Goal: Navigation & Orientation: Find specific page/section

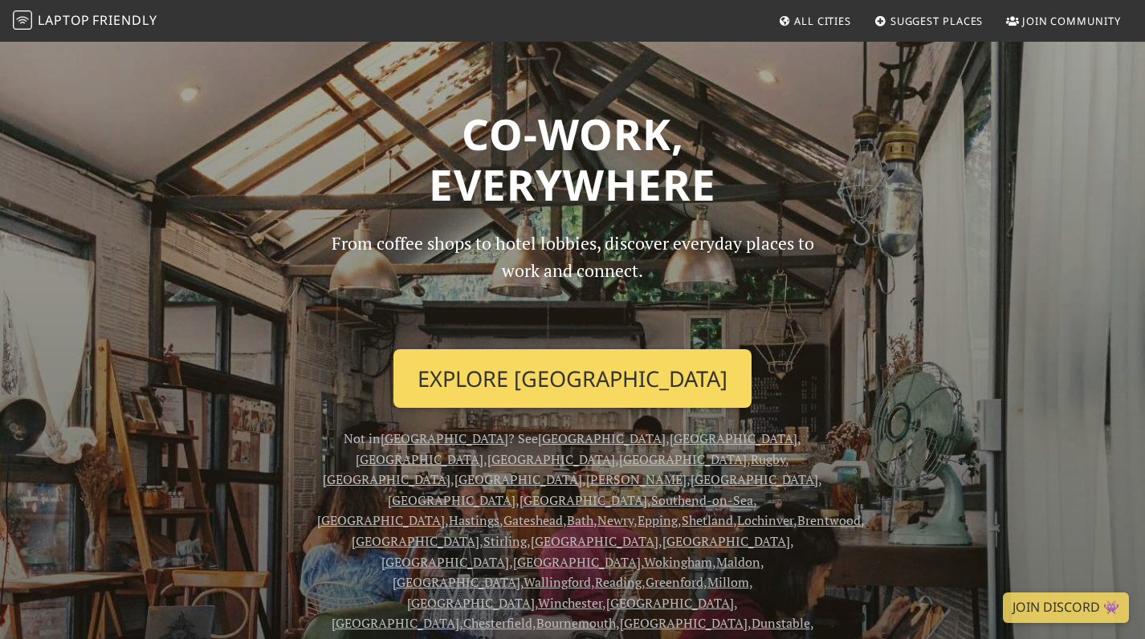
click at [495, 378] on link "Explore [GEOGRAPHIC_DATA]" at bounding box center [572, 378] width 358 height 59
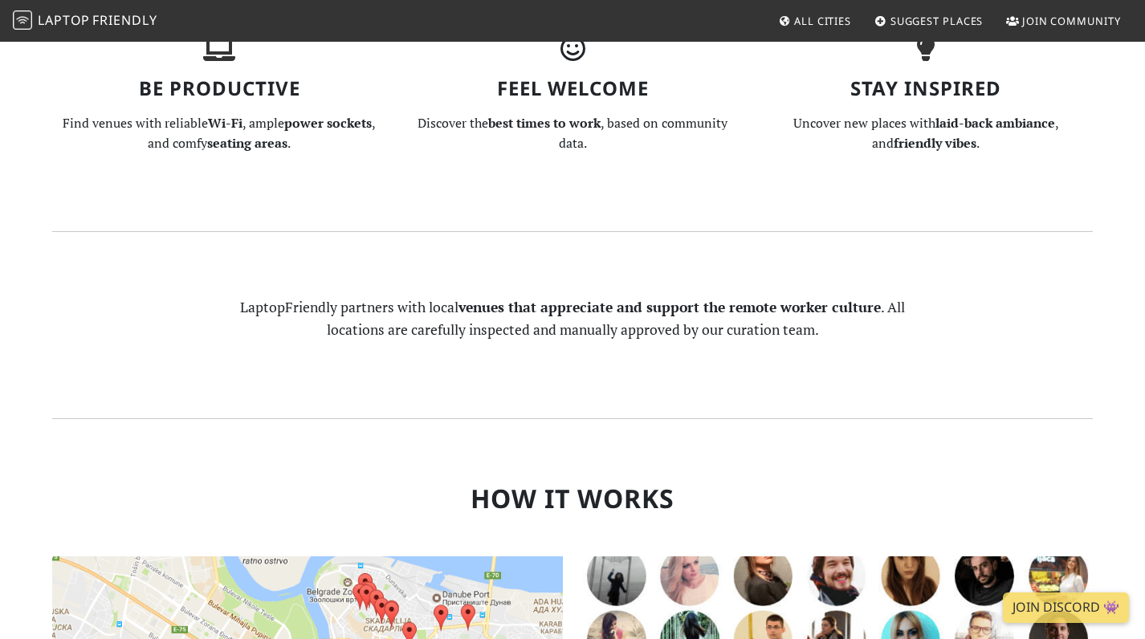
scroll to position [917, 0]
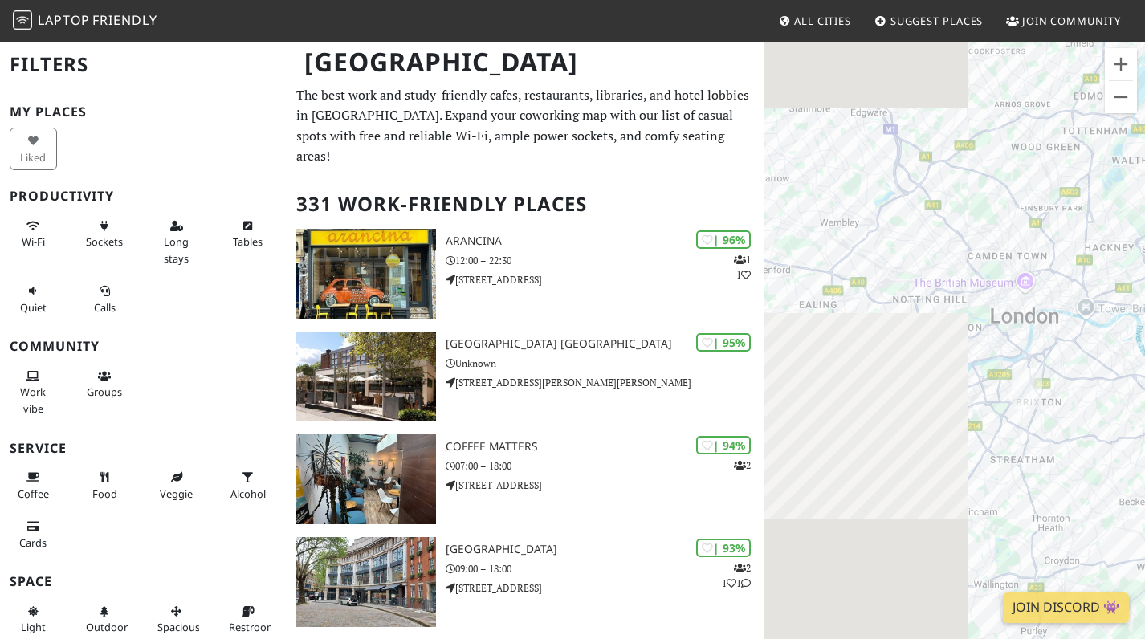
drag, startPoint x: 933, startPoint y: 401, endPoint x: 1172, endPoint y: 391, distance: 238.6
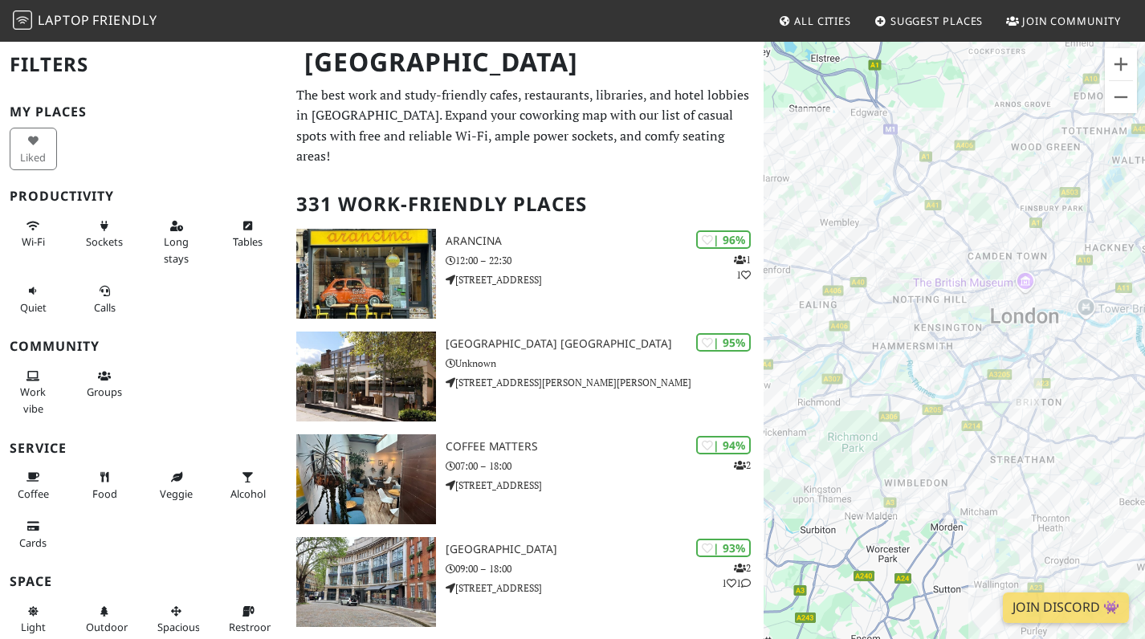
click at [1144, 391] on html "Laptop Friendly All Cities Suggest Places Join Community [GEOGRAPHIC_DATA] Filt…" at bounding box center [572, 319] width 1145 height 639
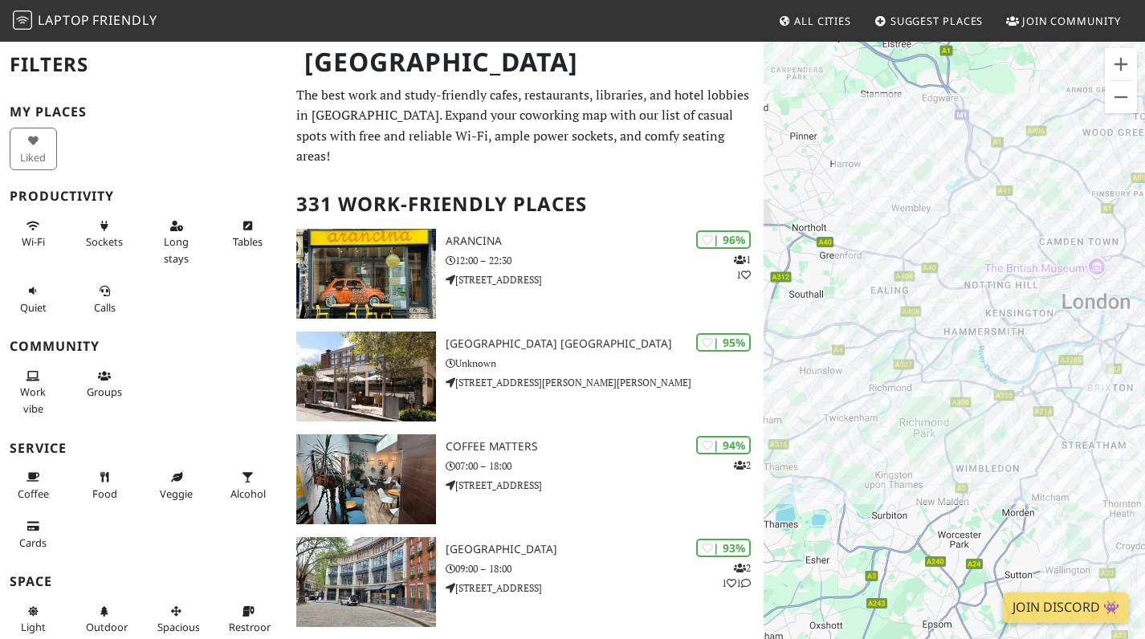
drag, startPoint x: 1059, startPoint y: 424, endPoint x: 912, endPoint y: 418, distance: 147.0
click at [912, 418] on div "To navigate, press the arrow keys." at bounding box center [953, 359] width 381 height 639
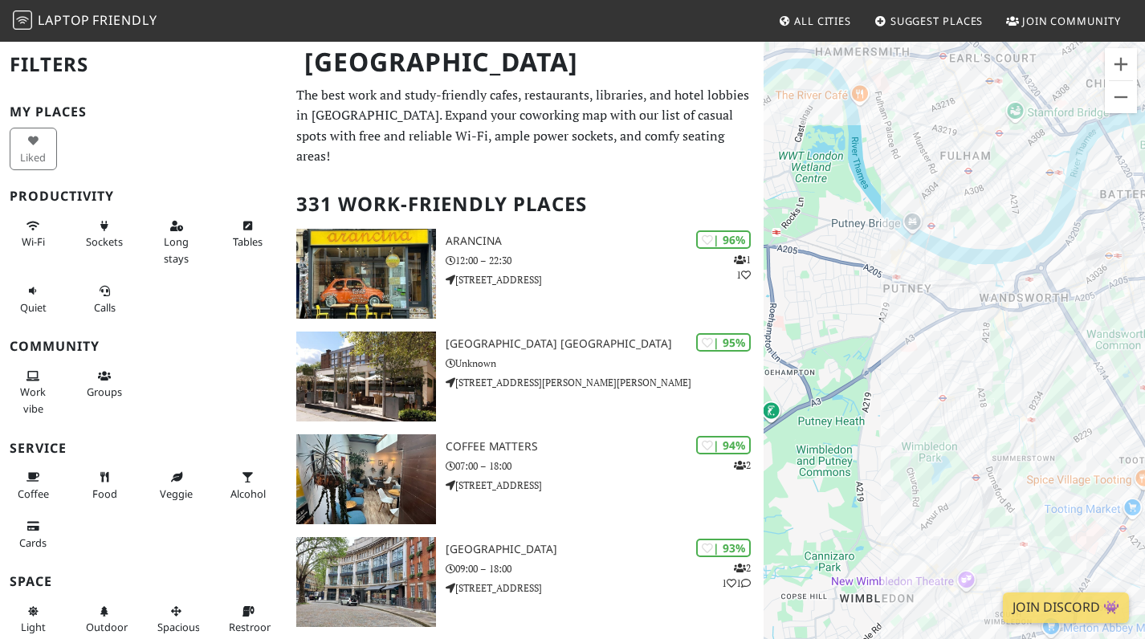
drag, startPoint x: 1092, startPoint y: 388, endPoint x: 864, endPoint y: 387, distance: 228.7
click at [864, 387] on div "To navigate, press the arrow keys." at bounding box center [953, 359] width 381 height 639
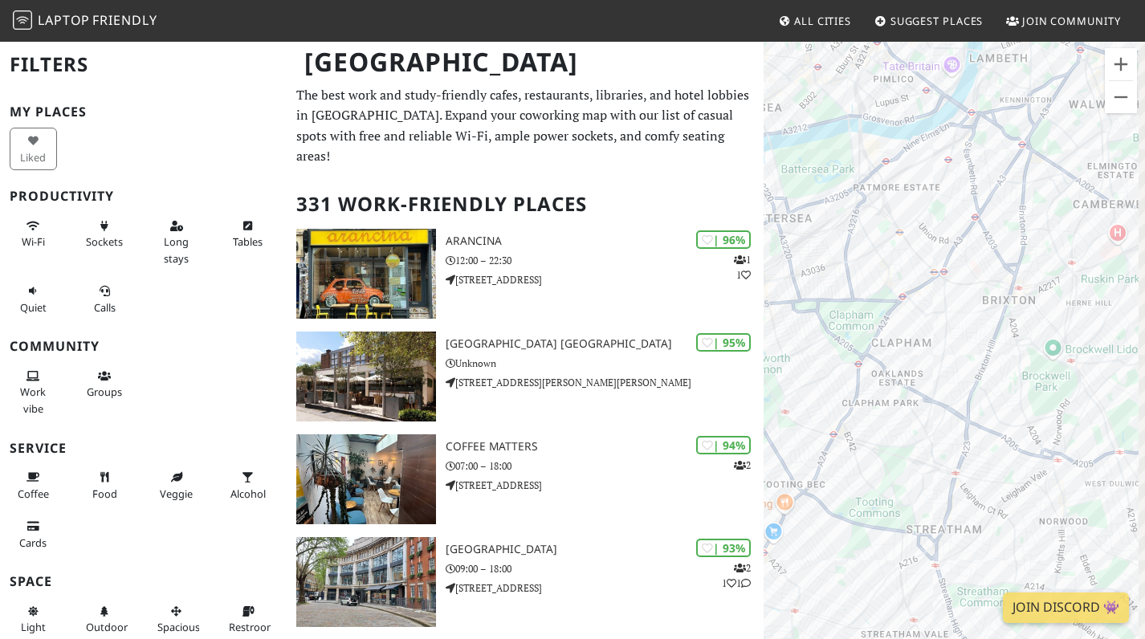
drag, startPoint x: 1005, startPoint y: 325, endPoint x: 908, endPoint y: 350, distance: 100.3
click at [908, 350] on div "To navigate, press the arrow keys." at bounding box center [953, 359] width 381 height 639
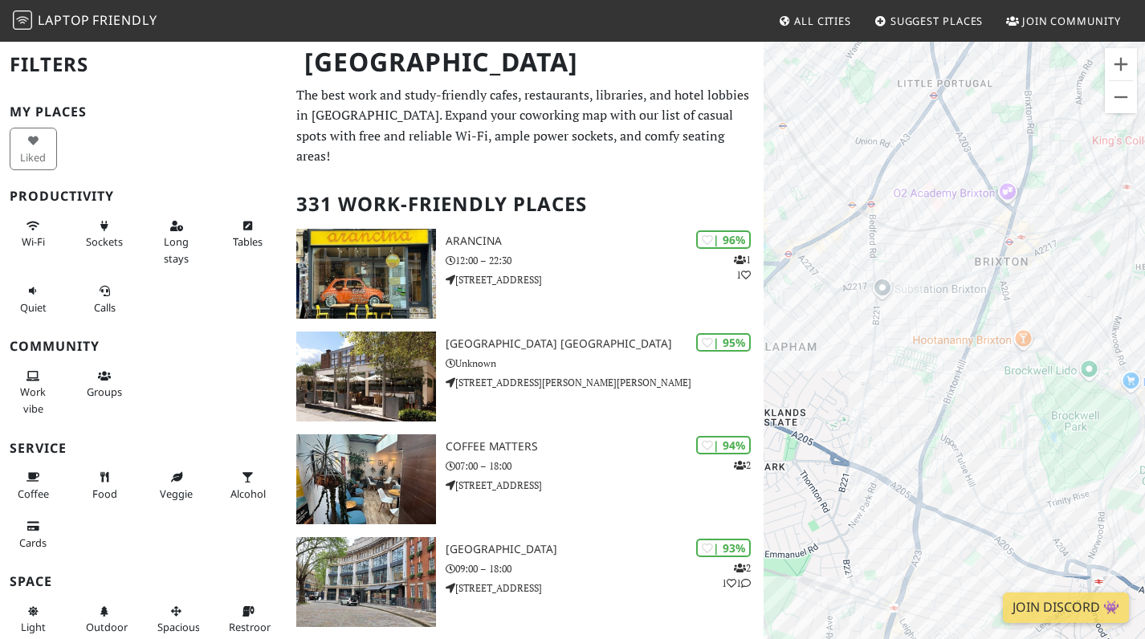
drag, startPoint x: 954, startPoint y: 367, endPoint x: 925, endPoint y: 367, distance: 29.7
click at [925, 367] on div "To navigate, press the arrow keys." at bounding box center [953, 359] width 381 height 639
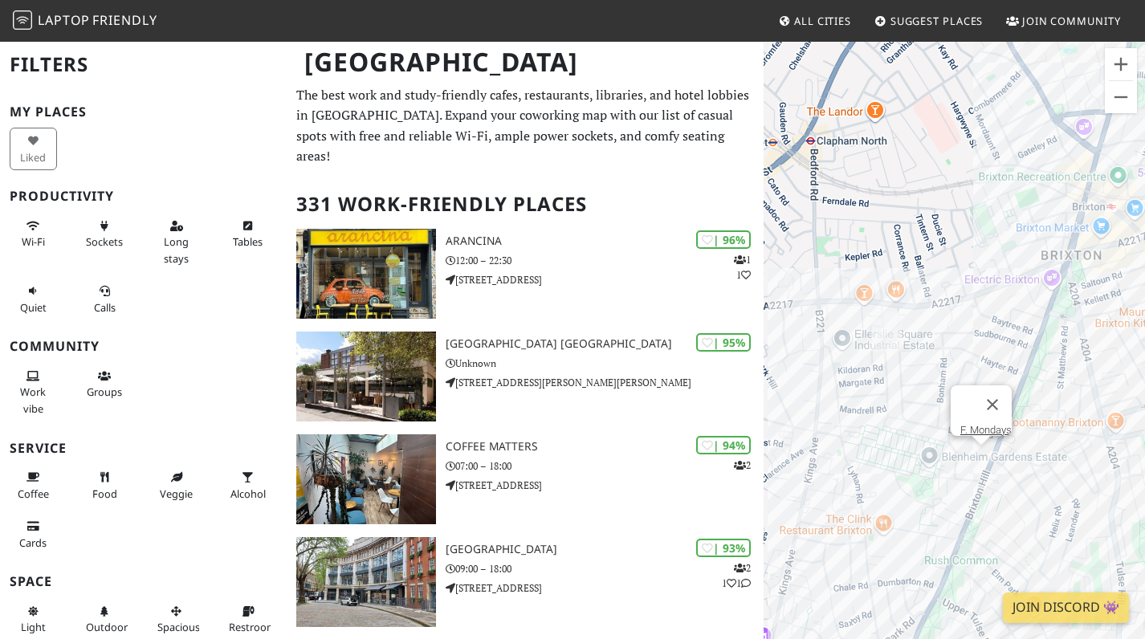
click at [984, 457] on div "To navigate, press the arrow keys. F. Mondays" at bounding box center [953, 359] width 381 height 639
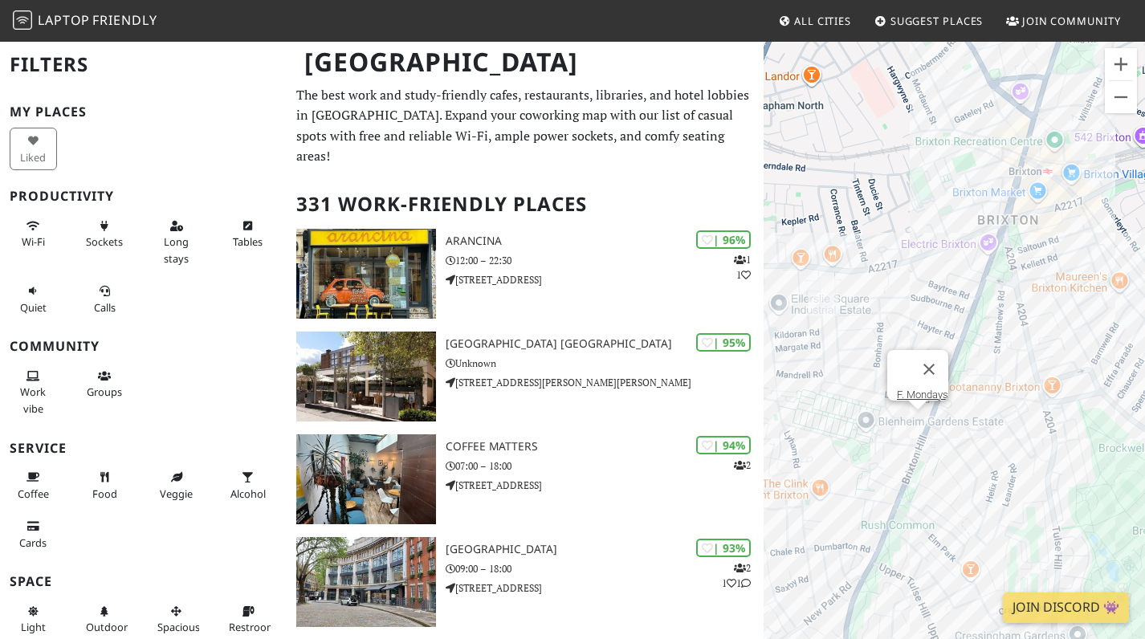
drag, startPoint x: 922, startPoint y: 403, endPoint x: 856, endPoint y: 368, distance: 75.4
click at [856, 368] on div "To navigate, press the arrow keys. F. Mondays" at bounding box center [953, 359] width 381 height 639
click at [941, 356] on button "Close" at bounding box center [928, 369] width 39 height 39
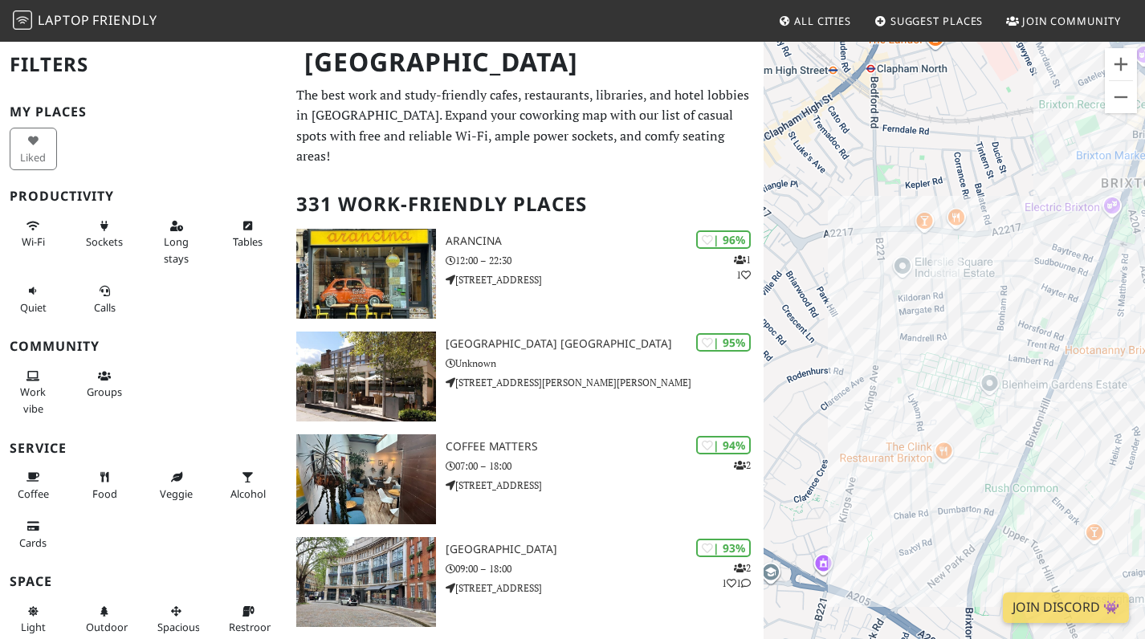
drag, startPoint x: 892, startPoint y: 405, endPoint x: 1019, endPoint y: 367, distance: 133.3
click at [1019, 367] on div "To navigate, press the arrow keys." at bounding box center [953, 359] width 381 height 639
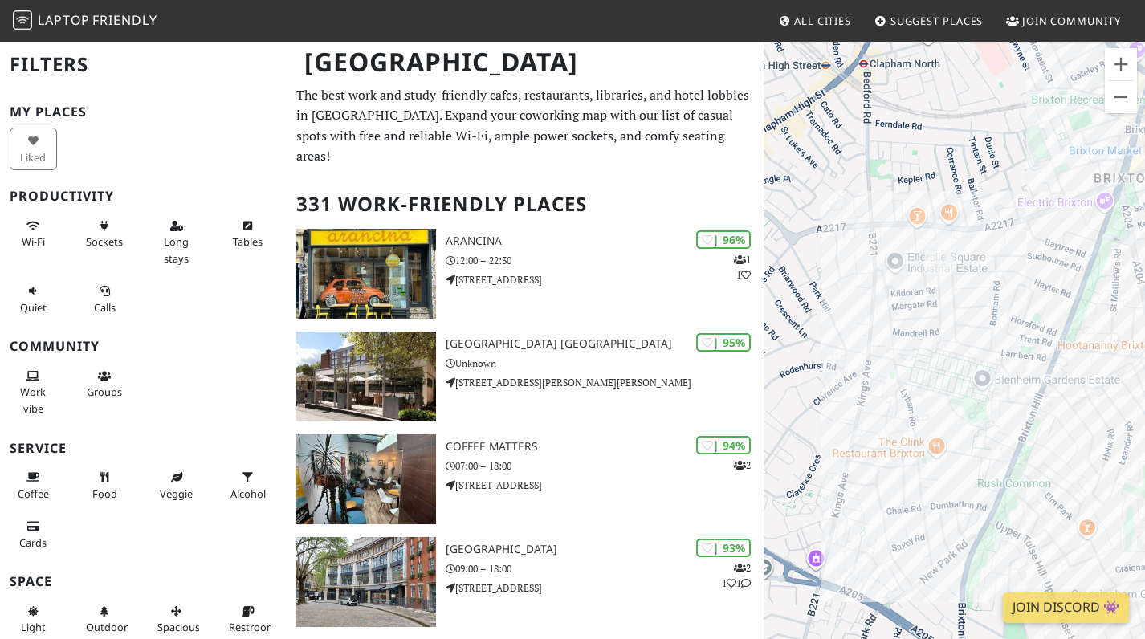
drag, startPoint x: 1034, startPoint y: 439, endPoint x: 976, endPoint y: 426, distance: 59.2
click at [976, 426] on div "To navigate, press the arrow keys." at bounding box center [953, 359] width 381 height 639
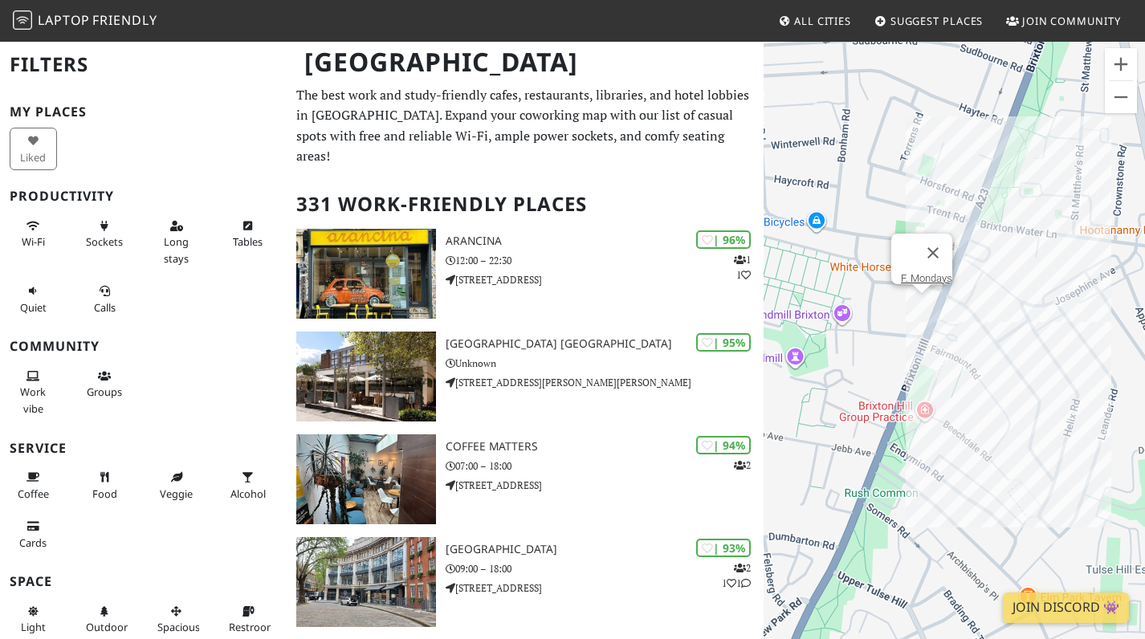
click at [921, 306] on div "To navigate, press the arrow keys. F. Mondays" at bounding box center [953, 359] width 381 height 639
click at [909, 272] on link "F. Mondays" at bounding box center [926, 278] width 51 height 12
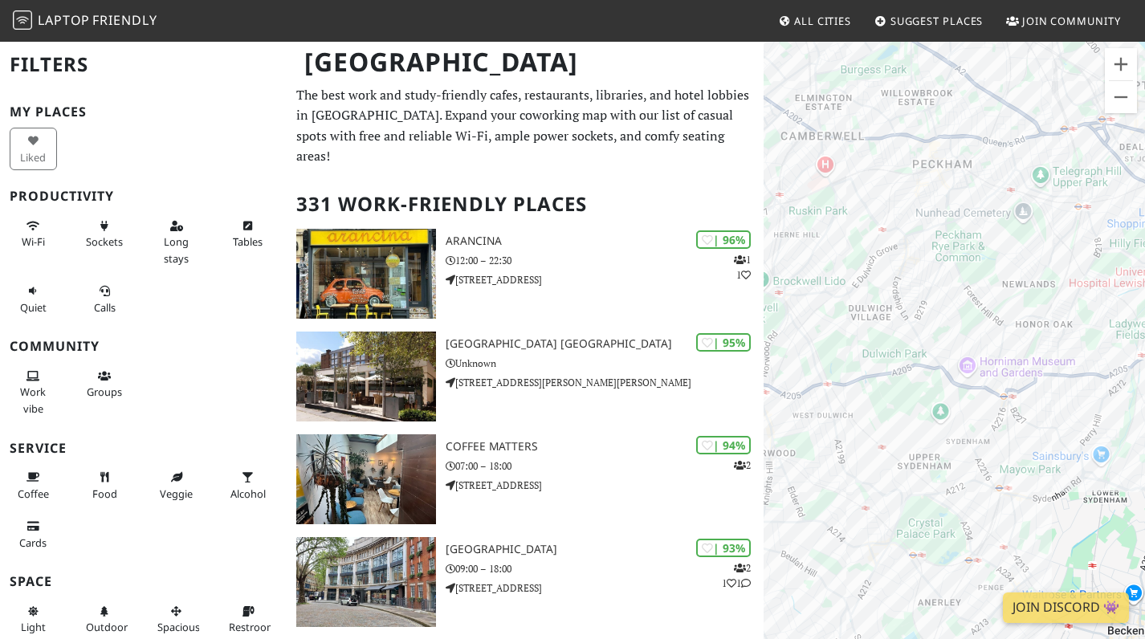
drag, startPoint x: 826, startPoint y: 299, endPoint x: 1172, endPoint y: 428, distance: 369.0
click at [1144, 428] on html "Laptop Friendly All Cities Suggest Places Join Community [GEOGRAPHIC_DATA] Filt…" at bounding box center [572, 319] width 1145 height 639
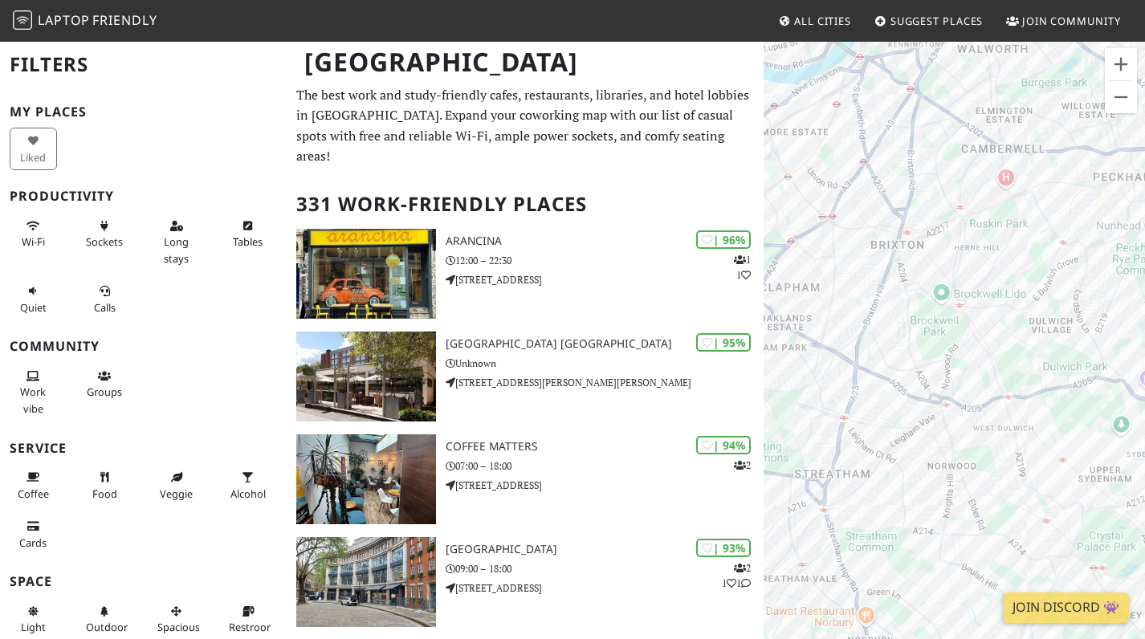
drag, startPoint x: 931, startPoint y: 322, endPoint x: 1008, endPoint y: 357, distance: 84.8
click at [1008, 357] on div "To navigate, press the arrow keys." at bounding box center [953, 359] width 381 height 639
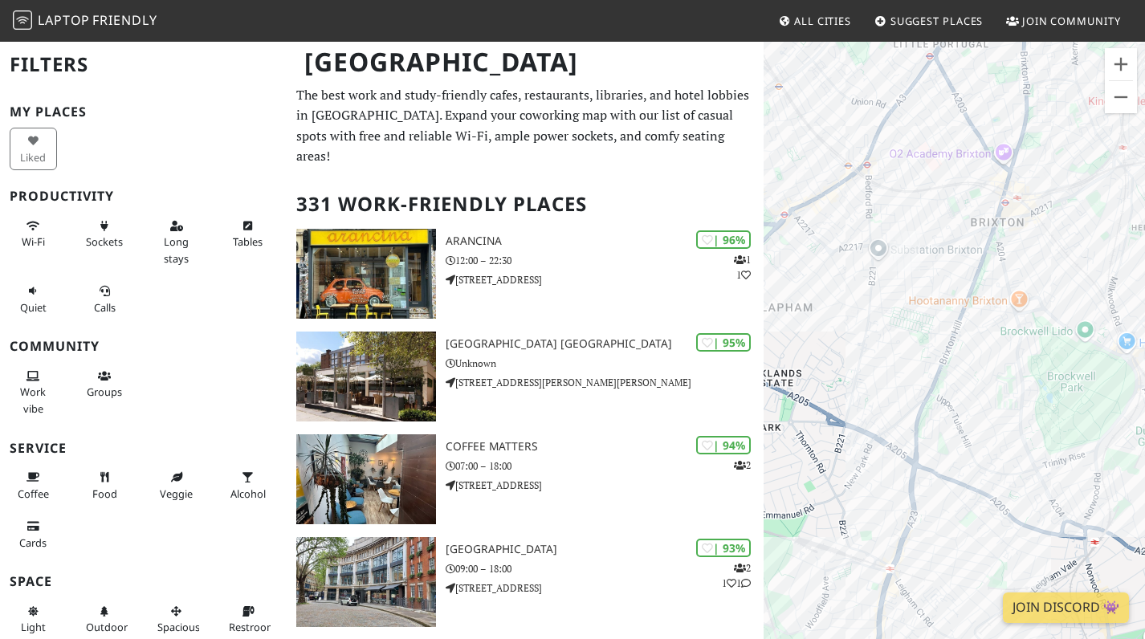
drag, startPoint x: 981, startPoint y: 310, endPoint x: 982, endPoint y: 365, distance: 55.4
click at [982, 356] on div "To navigate, press the arrow keys." at bounding box center [953, 359] width 381 height 639
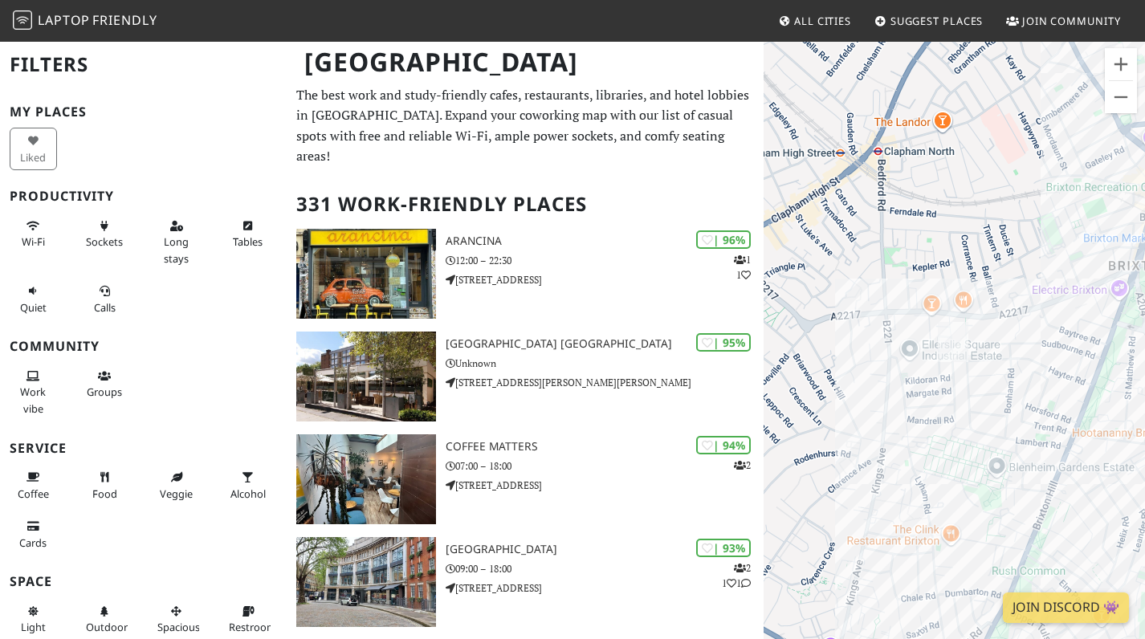
drag, startPoint x: 945, startPoint y: 374, endPoint x: 1071, endPoint y: 288, distance: 152.5
click at [1071, 288] on div "To navigate, press the arrow keys." at bounding box center [953, 359] width 381 height 639
